Goal: Task Accomplishment & Management: Use online tool/utility

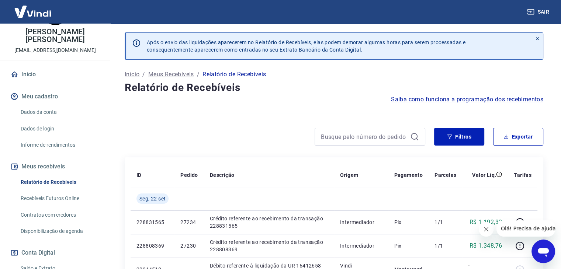
scroll to position [74, 0]
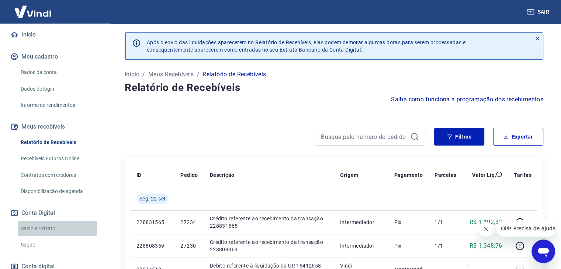
click at [39, 226] on link "Saldo e Extrato" at bounding box center [60, 228] width 84 height 15
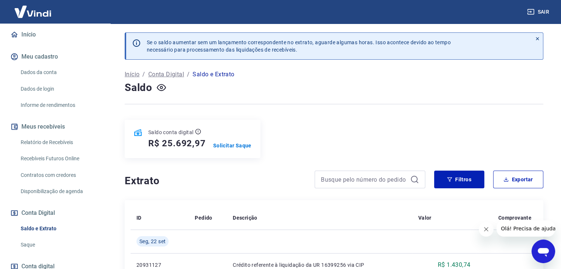
click at [184, 144] on h5 "R$ 25.692,97" at bounding box center [177, 144] width 58 height 12
click at [195, 141] on h5 "R$ 25.692,97" at bounding box center [177, 144] width 58 height 12
drag, startPoint x: 164, startPoint y: 144, endPoint x: 208, endPoint y: 145, distance: 44.7
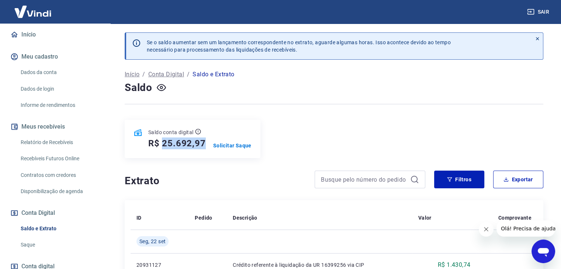
click at [208, 145] on div "Saldo conta digital R$ 25.692,97 Solicitar Saque" at bounding box center [193, 139] width 136 height 38
copy h5 "25.692,97"
click at [245, 146] on p "Solicitar Saque" at bounding box center [232, 145] width 38 height 7
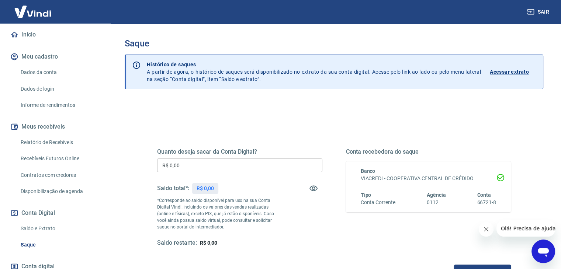
click at [213, 166] on input "R$ 0,00" at bounding box center [239, 166] width 165 height 14
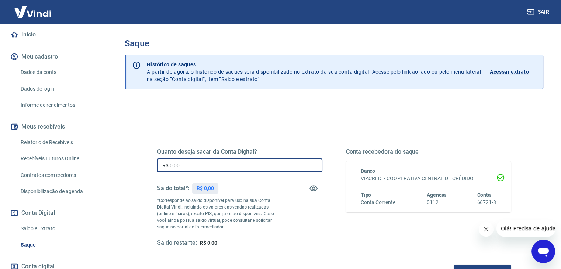
click at [213, 166] on input "R$ 0,00" at bounding box center [239, 166] width 165 height 14
paste input "25.692,97"
type input "R$ 25.692,97"
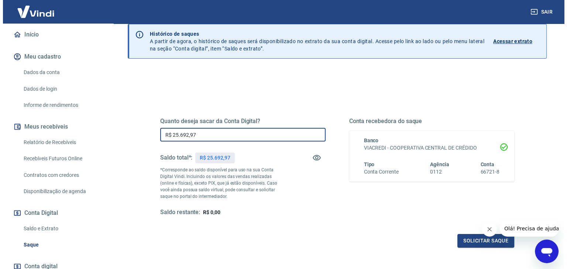
scroll to position [95, 0]
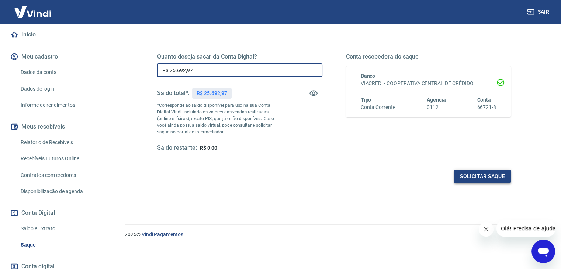
click at [477, 171] on button "Solicitar saque" at bounding box center [482, 177] width 57 height 14
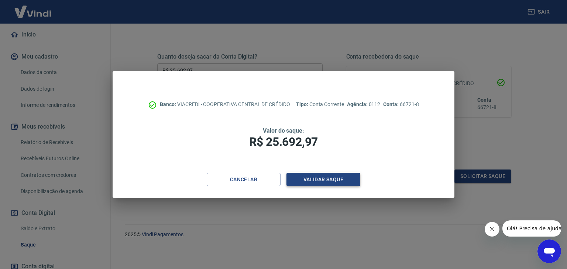
click at [296, 181] on button "Validar saque" at bounding box center [323, 180] width 74 height 14
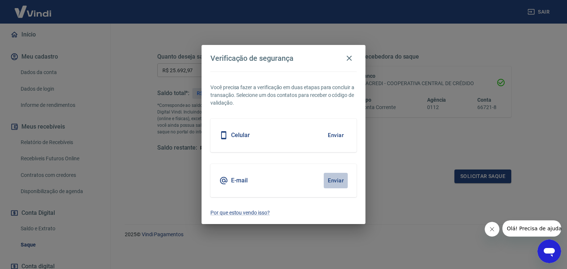
click at [332, 178] on button "Enviar" at bounding box center [336, 181] width 24 height 16
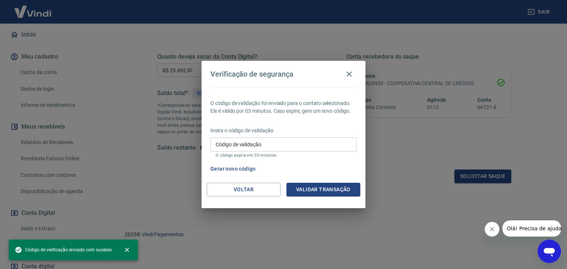
click at [280, 136] on div "Insira o código de validação Código de validação Código de validação O código e…" at bounding box center [283, 143] width 146 height 32
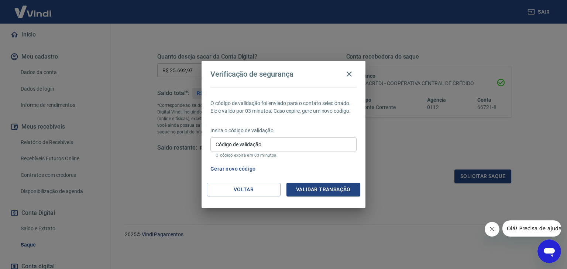
click at [273, 144] on input "Código de validação" at bounding box center [283, 145] width 146 height 14
paste input "731340"
type input "731340"
click at [325, 188] on button "Validar transação" at bounding box center [323, 190] width 74 height 14
click at [325, 188] on div "Validar transação" at bounding box center [323, 190] width 74 height 14
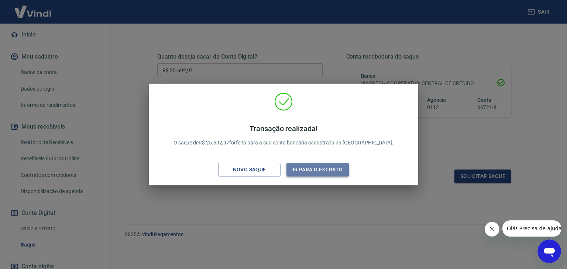
click at [318, 173] on button "Ir para o extrato" at bounding box center [317, 170] width 62 height 14
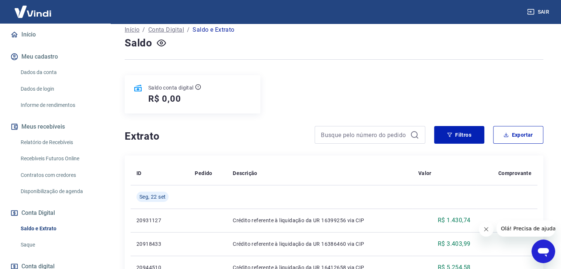
scroll to position [111, 0]
